Goal: Task Accomplishment & Management: Use online tool/utility

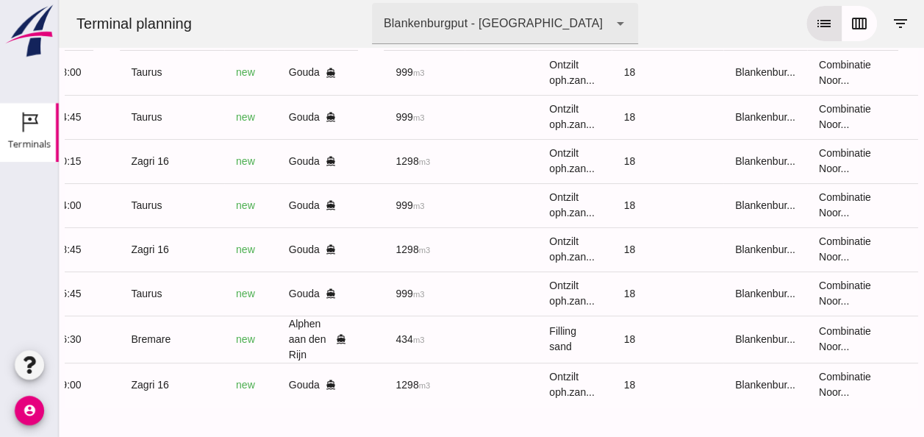
scroll to position [0, 373]
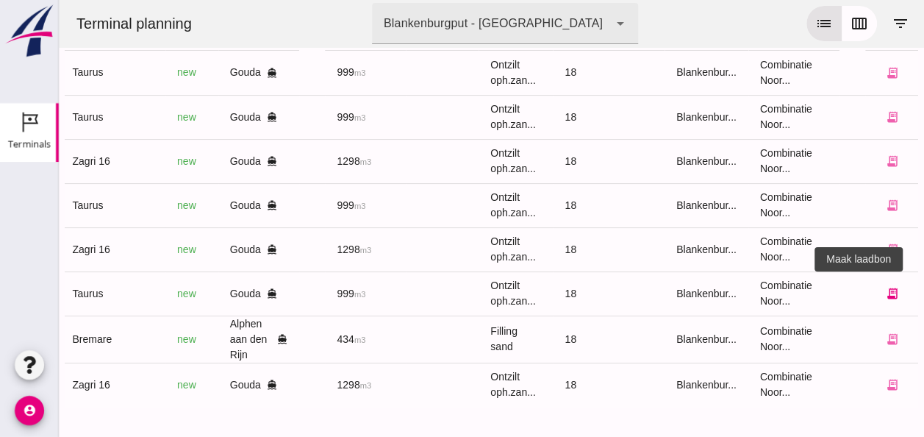
click at [885, 287] on icon "receipt_long" at bounding box center [891, 293] width 13 height 13
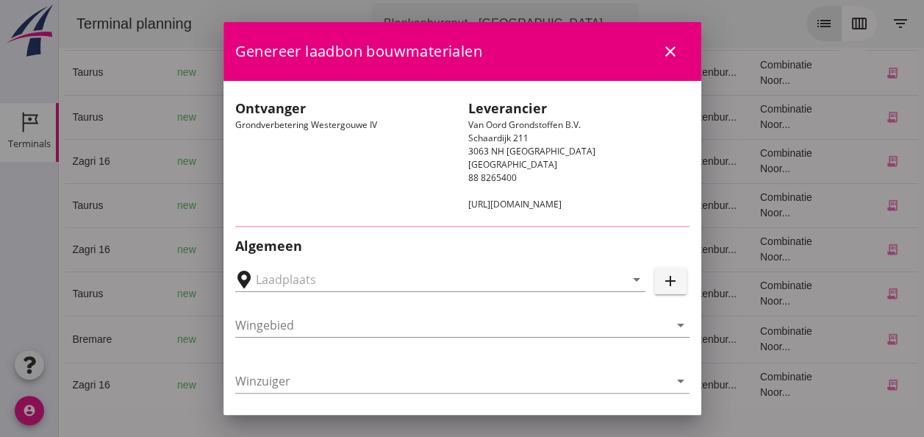
type input "Loswal Fa. J. Bos&Zonen, [GEOGRAPHIC_DATA]"
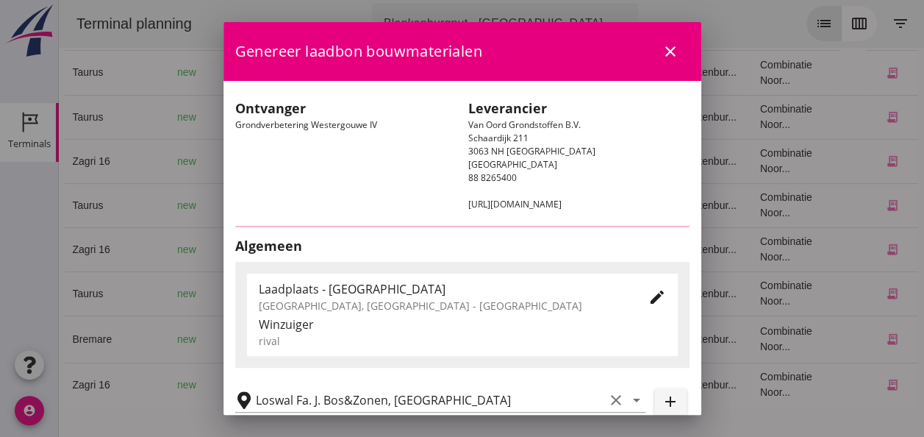
type input "Taurus"
type input "Rianne"
type input "999"
type input "Ontzilt oph.zand [75] (6120)"
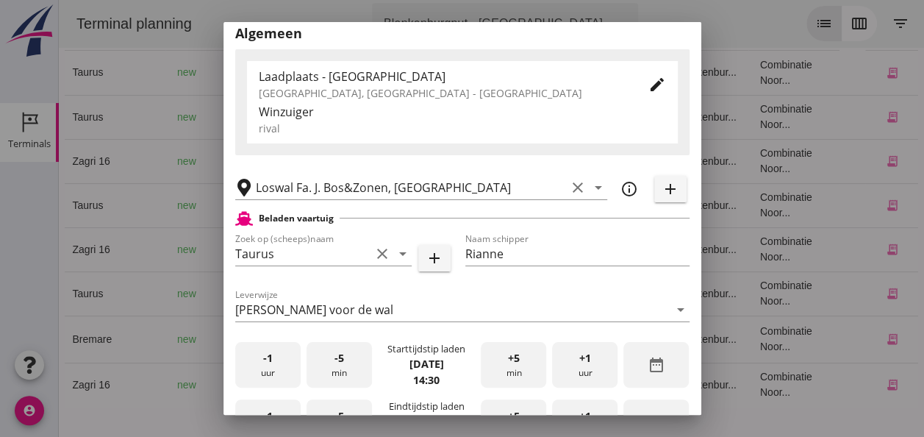
scroll to position [368, 0]
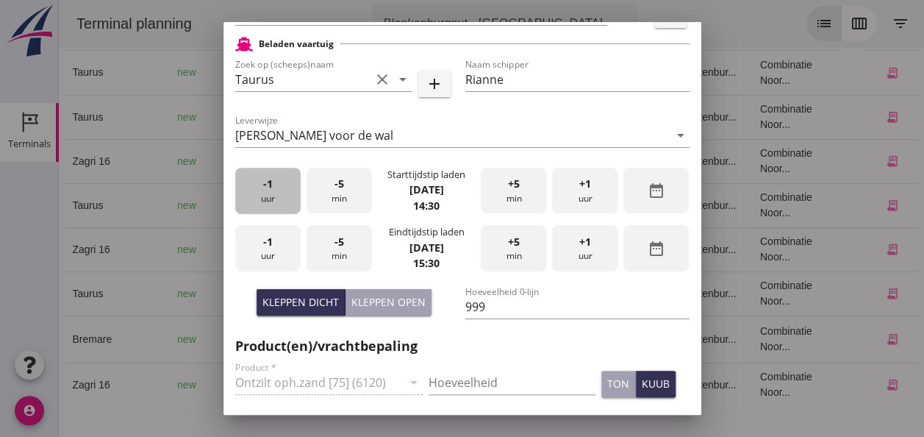
click at [261, 202] on div "-1 uur" at bounding box center [267, 191] width 65 height 46
click at [581, 192] on div "+1 uur" at bounding box center [584, 191] width 65 height 46
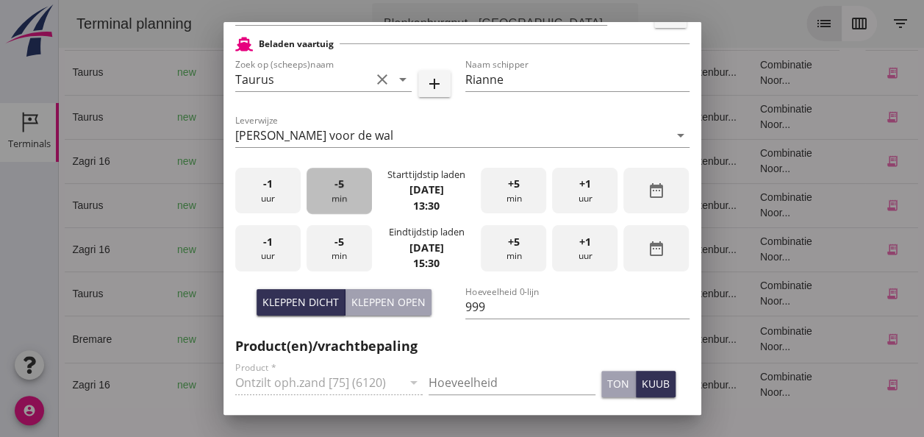
click at [346, 199] on div "-5 min" at bounding box center [339, 191] width 65 height 46
click at [346, 197] on div "-5 min" at bounding box center [339, 191] width 65 height 46
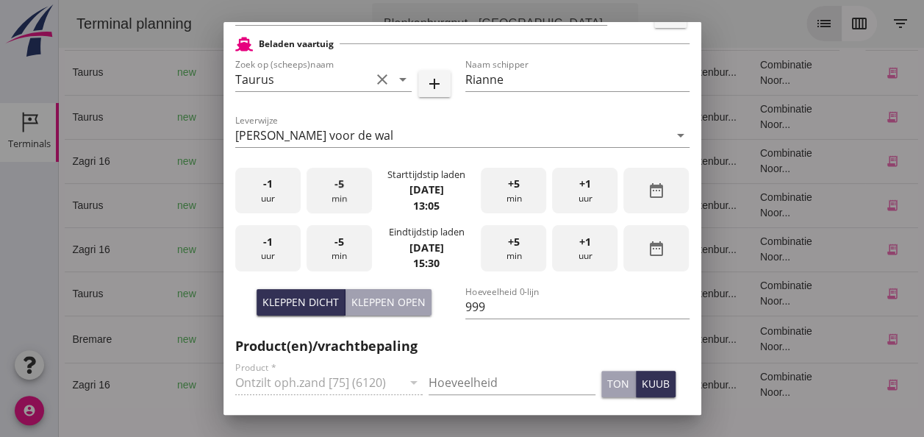
click at [347, 196] on div "-5 min" at bounding box center [339, 191] width 65 height 46
click at [277, 255] on div "-1 uur" at bounding box center [267, 248] width 65 height 46
click at [277, 254] on div "-1 uur" at bounding box center [267, 248] width 65 height 46
click at [510, 253] on div "+5 min" at bounding box center [513, 248] width 65 height 46
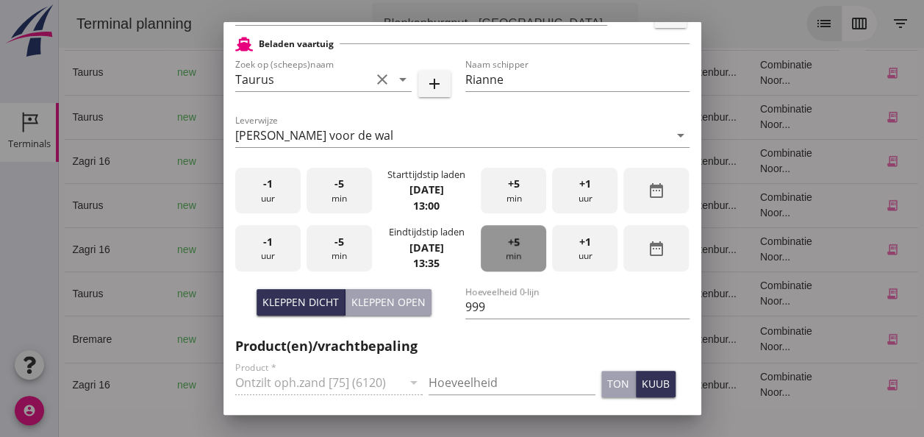
click at [510, 253] on div "+5 min" at bounding box center [513, 248] width 65 height 46
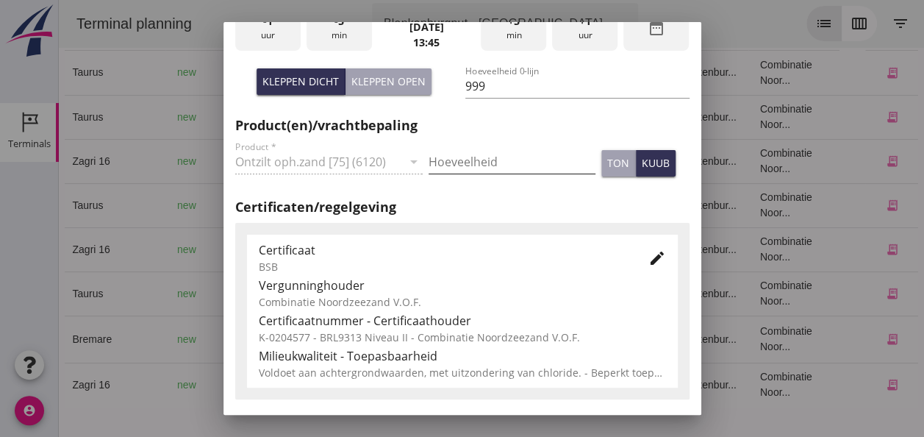
click at [457, 165] on input "Hoeveelheid" at bounding box center [512, 162] width 167 height 24
type input "999"
click at [644, 163] on div "kuub" at bounding box center [656, 162] width 28 height 15
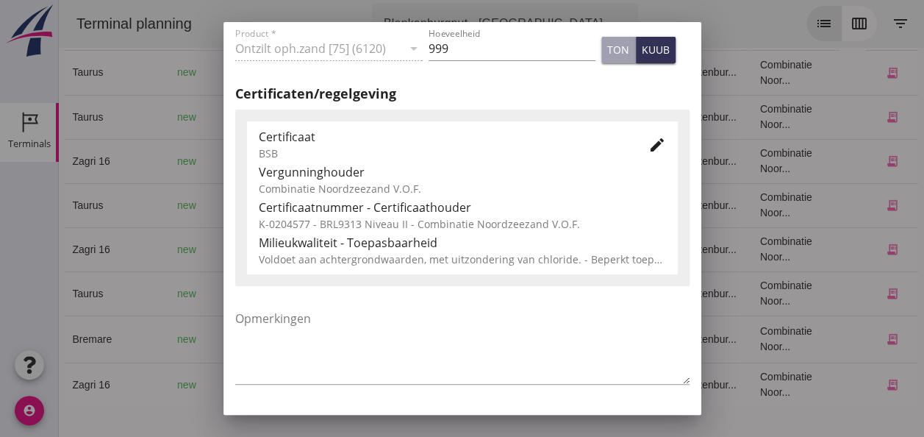
scroll to position [749, 0]
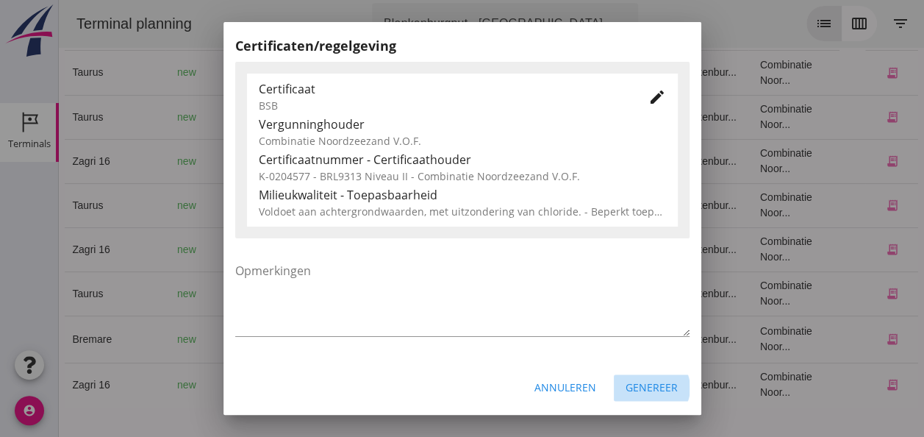
click at [633, 393] on div "Genereer" at bounding box center [652, 386] width 52 height 15
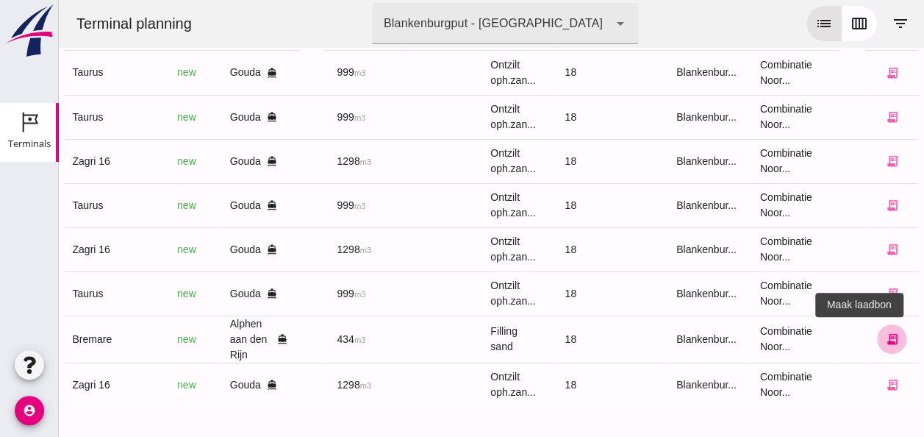
click at [885, 332] on icon "receipt_long" at bounding box center [891, 338] width 13 height 13
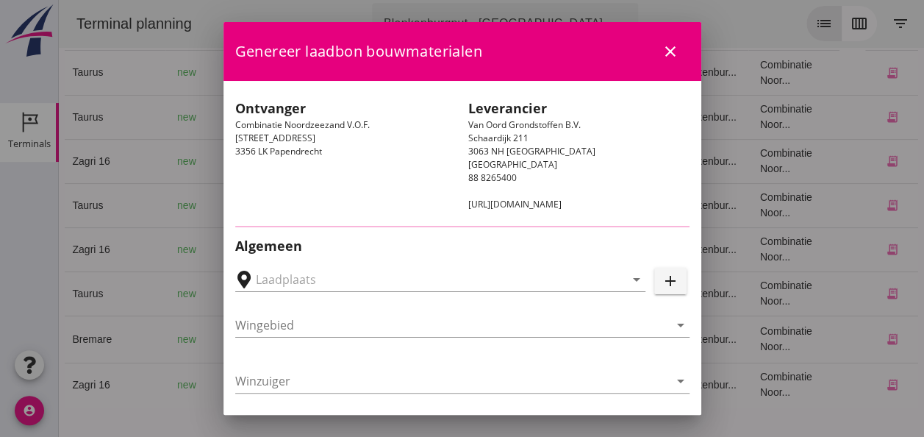
type input "[PERSON_NAME], Alphen aan den Rijn"
type input "Bremare"
type input "[PERSON_NAME]"
type input "Ophoogzand (6120)"
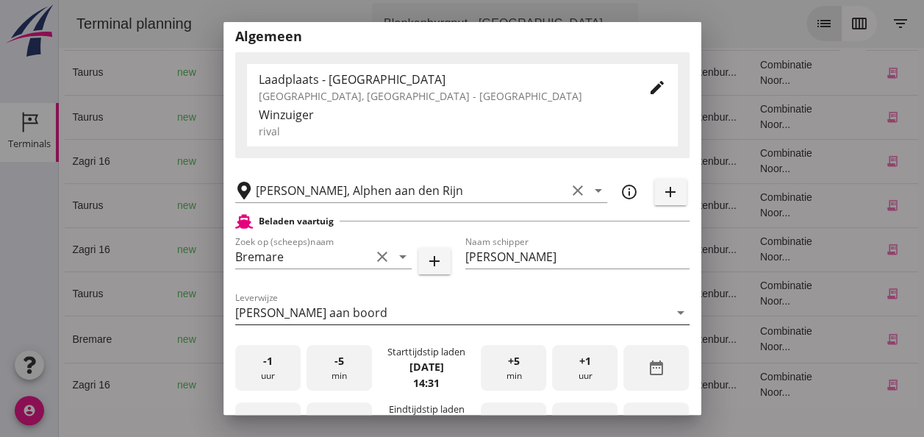
scroll to position [221, 0]
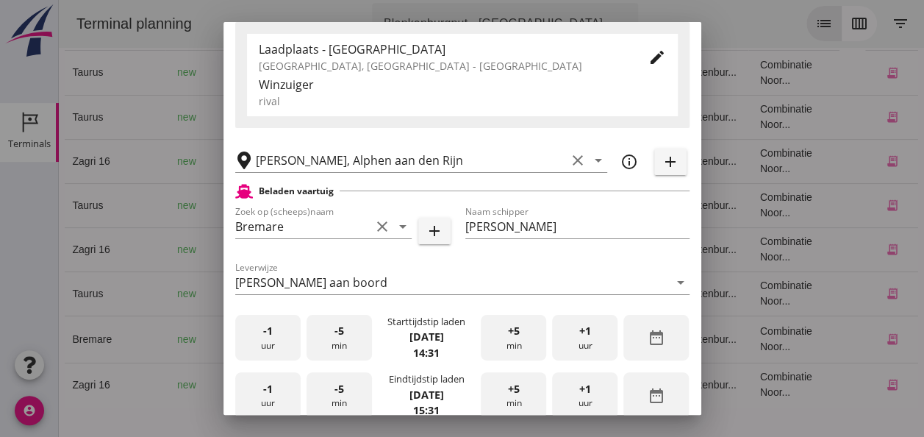
click at [270, 342] on div "-1 uur" at bounding box center [267, 338] width 65 height 46
click at [518, 341] on div "+5 min" at bounding box center [513, 338] width 65 height 46
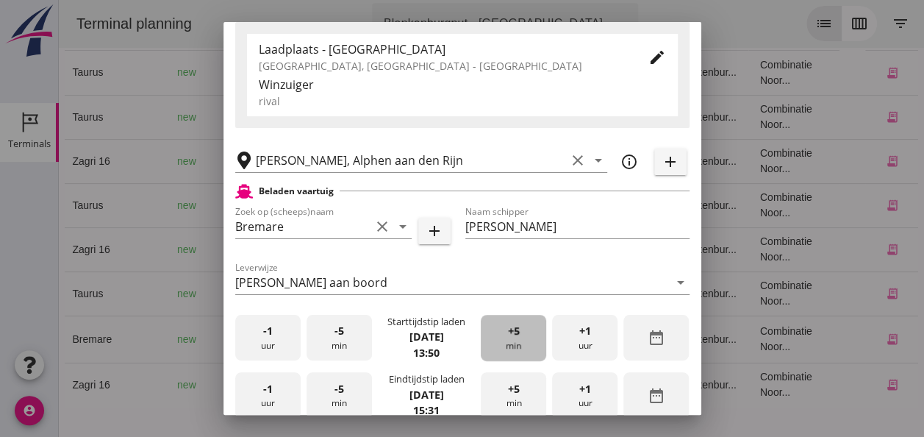
click at [518, 341] on div "+5 min" at bounding box center [513, 338] width 65 height 46
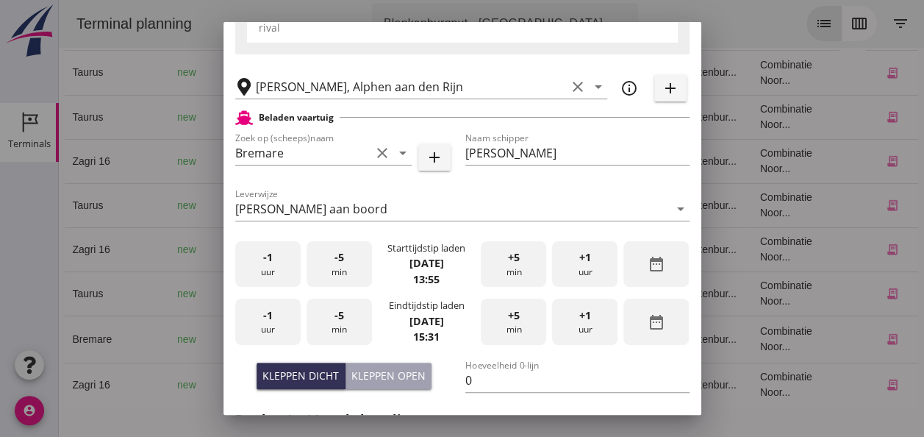
click at [273, 328] on div "-1 uur" at bounding box center [267, 322] width 65 height 46
click at [338, 319] on span "-5" at bounding box center [340, 315] width 10 height 16
click at [340, 318] on span "-5" at bounding box center [340, 315] width 10 height 16
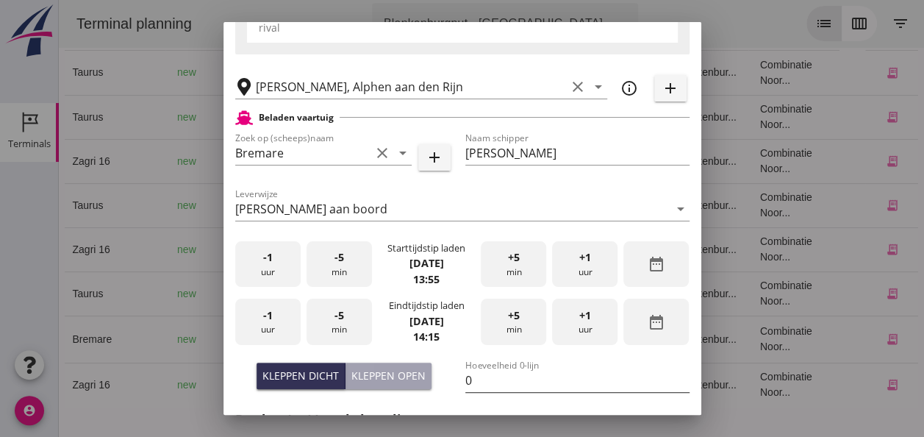
click at [496, 378] on input "0" at bounding box center [577, 380] width 224 height 24
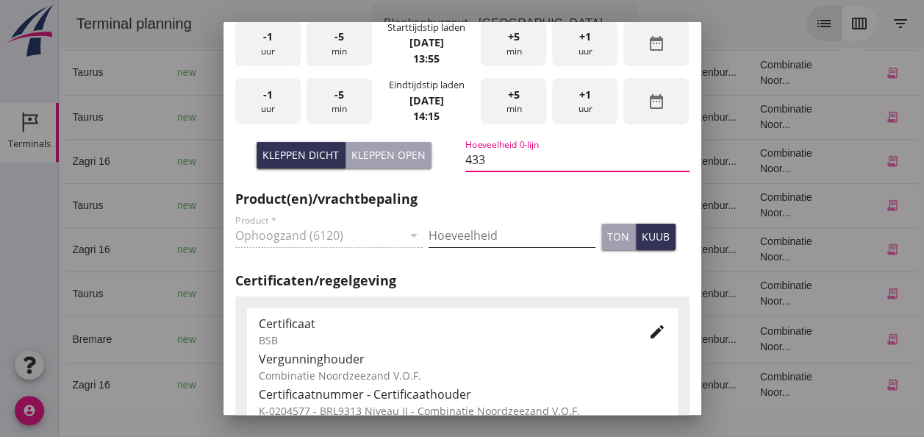
click at [515, 232] on input "Hoeveelheid" at bounding box center [512, 236] width 167 height 24
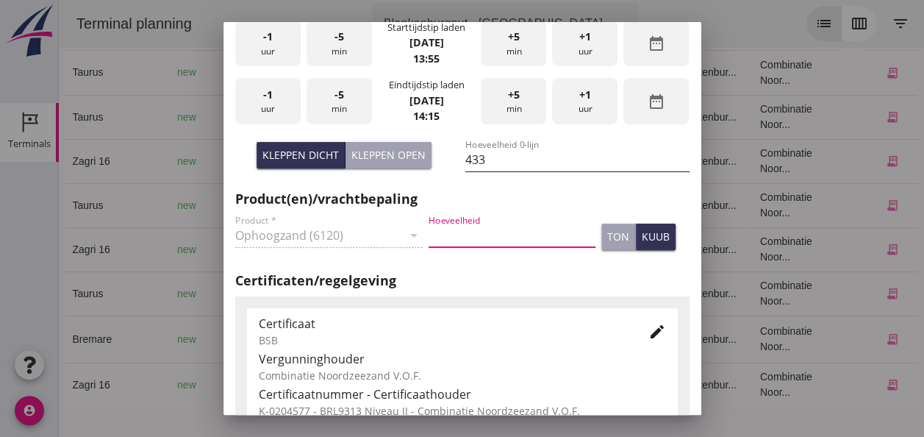
click at [482, 158] on input "433" at bounding box center [577, 160] width 224 height 24
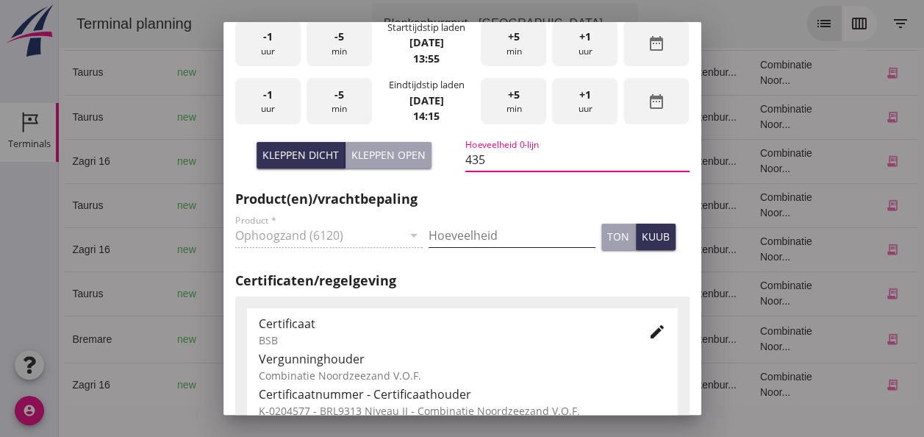
type input "435"
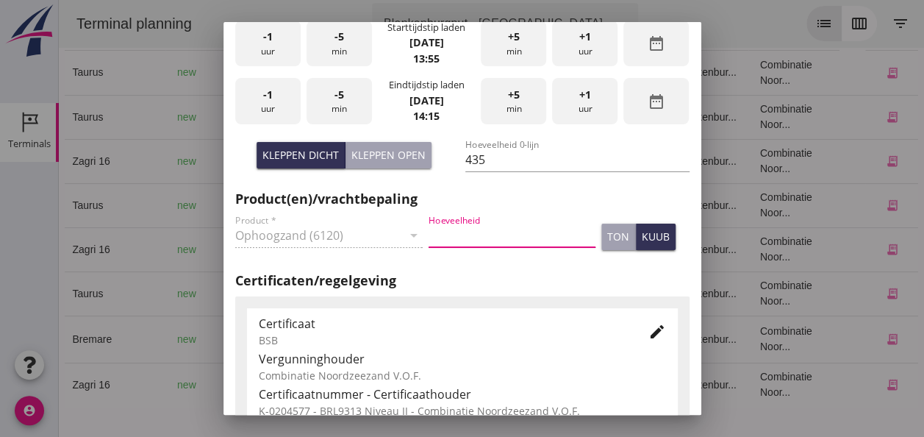
click at [438, 235] on input "Hoeveelheid" at bounding box center [512, 236] width 167 height 24
type input "435"
click at [642, 240] on div "kuub" at bounding box center [656, 236] width 28 height 15
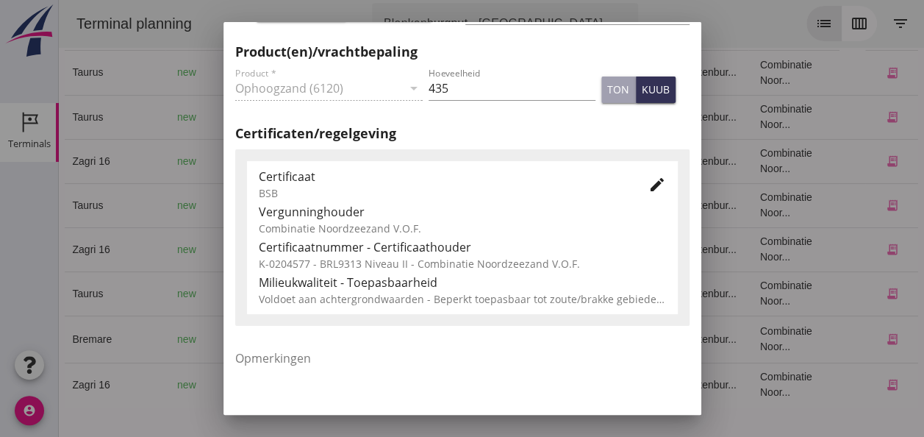
scroll to position [749, 0]
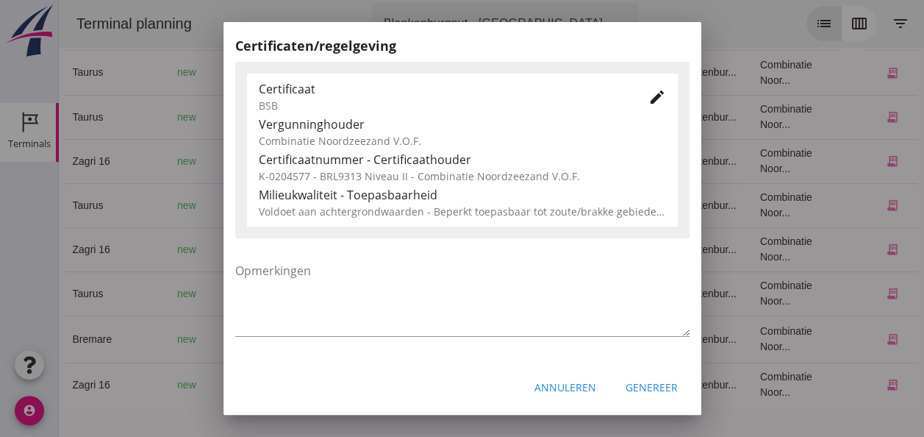
click at [628, 384] on div "Genereer" at bounding box center [652, 386] width 52 height 15
